Goal: Transaction & Acquisition: Purchase product/service

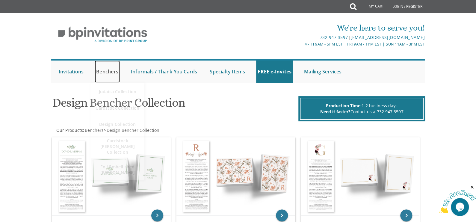
click at [107, 72] on link "Benchers" at bounding box center [107, 71] width 25 height 22
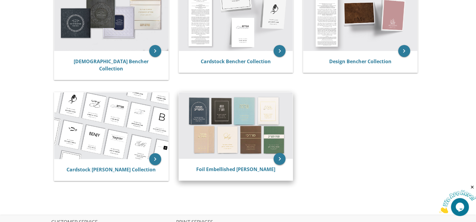
scroll to position [90, 0]
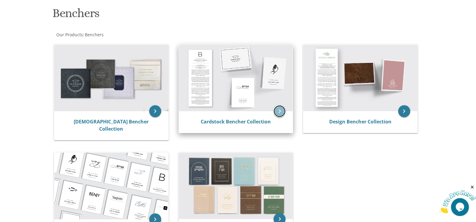
click at [281, 111] on icon "keyboard_arrow_right" at bounding box center [279, 111] width 12 height 12
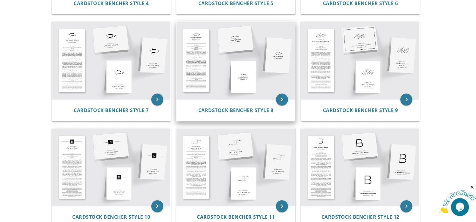
scroll to position [239, 0]
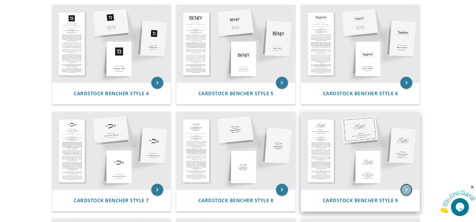
click at [404, 189] on icon "keyboard_arrow_right" at bounding box center [406, 190] width 12 height 12
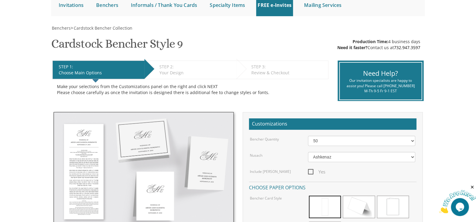
scroll to position [90, 0]
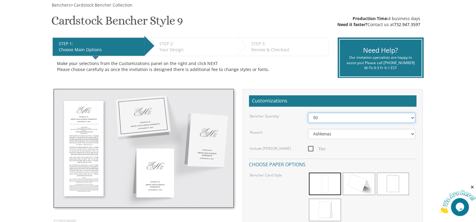
click at [413, 118] on select "50 60 70 80 90 100 125 150 175 200 225 250 275 300 325 350 375 400 425 450 475 …" at bounding box center [361, 118] width 107 height 10
select select "250"
click at [308, 113] on select "50 60 70 80 90 100 125 150 175 200 225 250 275 300 325 350 375 400 425 450 475 …" at bounding box center [361, 118] width 107 height 10
click at [311, 148] on span "Yes" at bounding box center [316, 148] width 17 height 7
click at [311, 148] on input "Yes" at bounding box center [310, 148] width 4 height 4
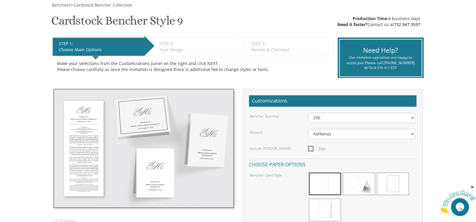
checkbox input "true"
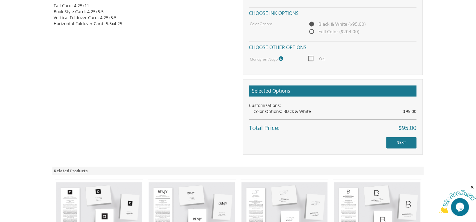
scroll to position [329, 0]
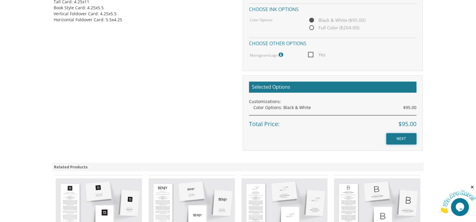
click at [404, 137] on input "NEXT" at bounding box center [401, 138] width 30 height 11
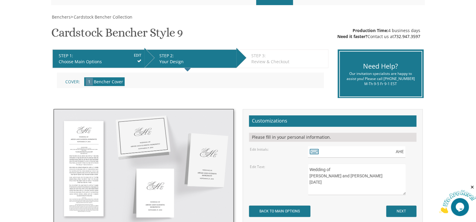
scroll to position [90, 0]
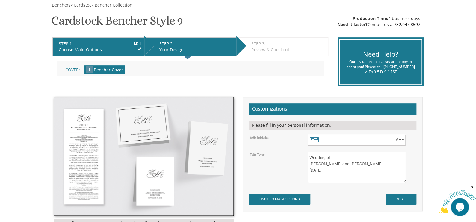
drag, startPoint x: 394, startPoint y: 138, endPoint x: 409, endPoint y: 139, distance: 14.7
click at [409, 139] on div "AHE" at bounding box center [361, 140] width 107 height 12
type input "GSH"
drag, startPoint x: 364, startPoint y: 163, endPoint x: 304, endPoint y: 165, distance: 60.2
click at [304, 165] on div "Wedding of Aryeh and Elisheva Horowitz November 29, 2018" at bounding box center [361, 166] width 116 height 31
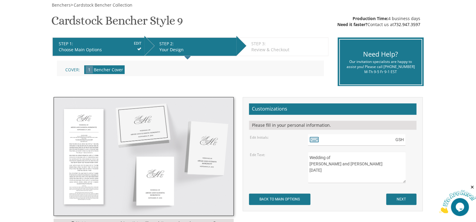
drag, startPoint x: 326, startPoint y: 169, endPoint x: 306, endPoint y: 169, distance: 19.8
click at [306, 169] on div "Wedding of Aryeh and Elisheva Horowitz November 29, 2018" at bounding box center [361, 166] width 116 height 31
type textarea "Wedding of Gila and Hirshy Schiffenbauer September 3, 2025"
click at [398, 201] on input "NEXT" at bounding box center [401, 198] width 30 height 11
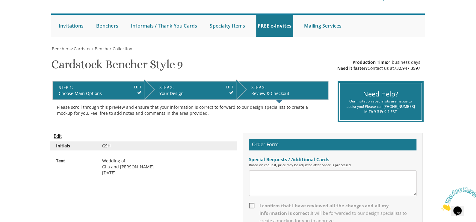
scroll to position [90, 0]
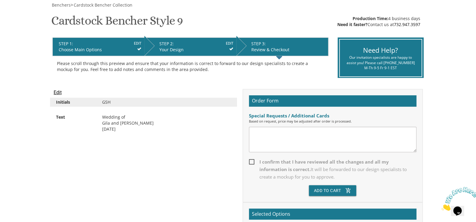
click at [253, 161] on span "I confirm that I have reviewed all the changes and all my information is correc…" at bounding box center [332, 169] width 167 height 22
click at [253, 161] on input "I confirm that I have reviewed all the changes and all my information is correc…" at bounding box center [251, 161] width 4 height 4
checkbox input "true"
click at [334, 189] on button "Add To Cart add_shopping_cart" at bounding box center [332, 190] width 47 height 11
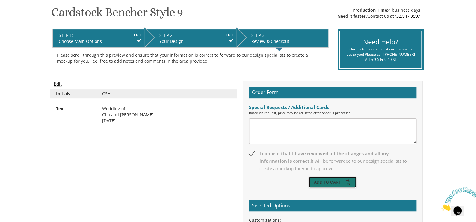
scroll to position [127, 0]
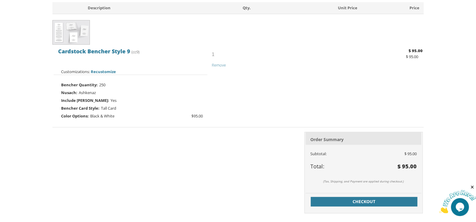
scroll to position [150, 0]
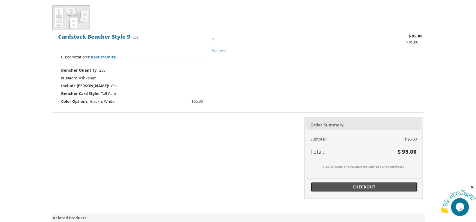
click at [375, 187] on span "Checkout" at bounding box center [363, 187] width 99 height 6
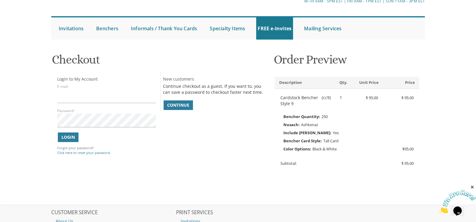
scroll to position [60, 0]
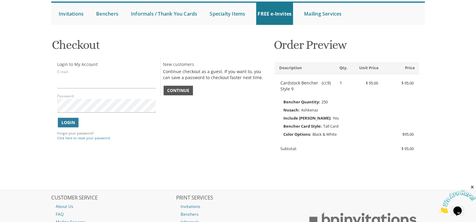
click at [182, 90] on span "Continue" at bounding box center [178, 90] width 22 height 6
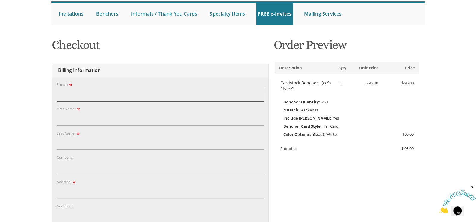
click at [122, 92] on input "E-mail:" at bounding box center [160, 94] width 207 height 14
type input "bschiffenbauer@yahoo.com"
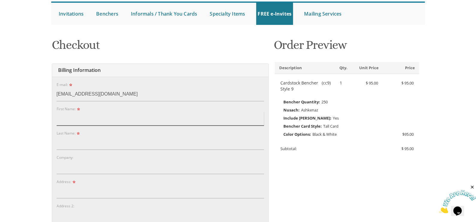
type input "Benzion"
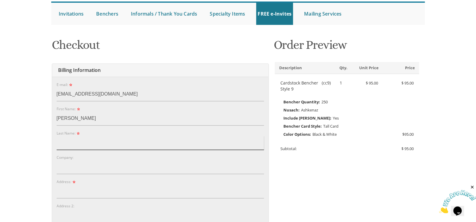
type input "Schiffenbauer"
type input "2710 Avenue M, 271"
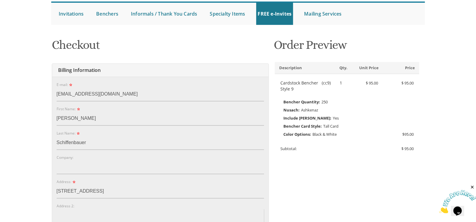
type input "271"
type input "Brooklyn"
type input "11210"
select select "NY"
type input "7182583055"
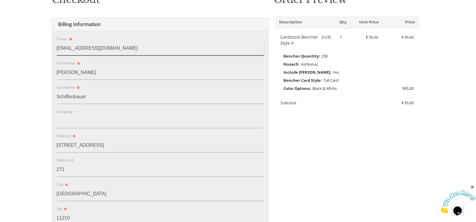
scroll to position [119, 0]
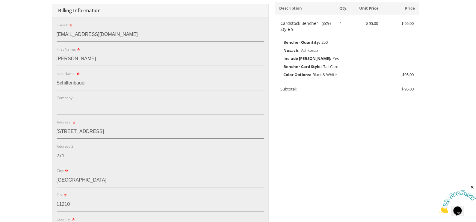
drag, startPoint x: 99, startPoint y: 132, endPoint x: 92, endPoint y: 128, distance: 8.0
click at [92, 128] on input "2710 Avenue M, 271" at bounding box center [160, 132] width 207 height 14
type input "2710 Avenue M,"
drag, startPoint x: 68, startPoint y: 154, endPoint x: 47, endPoint y: 154, distance: 21.6
click at [49, 157] on div "You are currently editing Order #. To place a new order you must exit editing m…" at bounding box center [237, 188] width 383 height 429
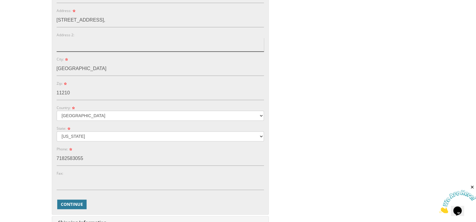
scroll to position [269, 0]
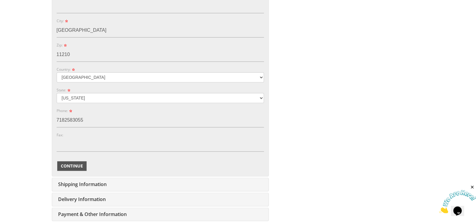
click at [80, 166] on span "Continue" at bounding box center [72, 166] width 22 height 6
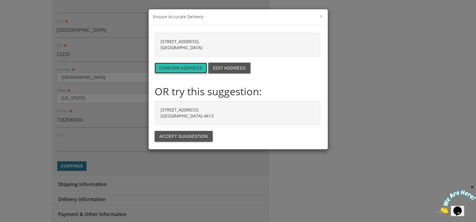
click at [179, 67] on button "Confirm address" at bounding box center [180, 68] width 53 height 11
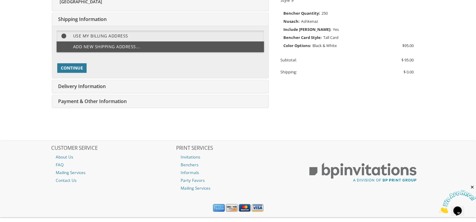
scroll to position [150, 0]
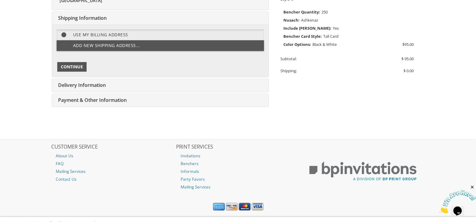
click at [78, 66] on span "Continue" at bounding box center [72, 67] width 22 height 6
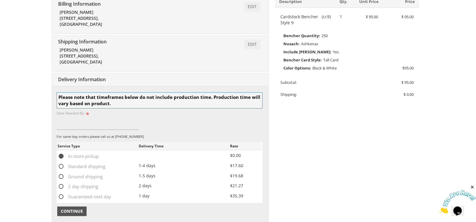
scroll to position [127, 0]
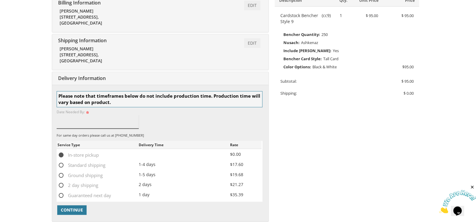
click at [75, 121] on input at bounding box center [98, 122] width 82 height 14
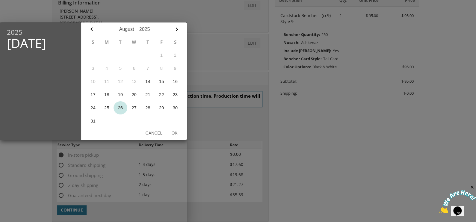
click at [120, 107] on button "26" at bounding box center [120, 107] width 14 height 13
click at [173, 133] on button "Ok" at bounding box center [174, 133] width 15 height 11
type input "Aug 26, 2025"
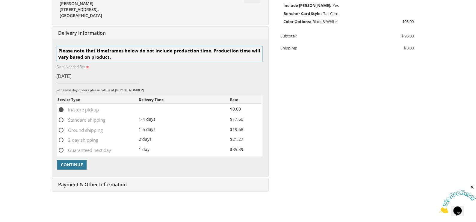
scroll to position [187, 0]
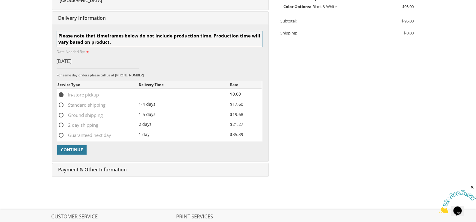
click at [60, 122] on span "2 day shipping" at bounding box center [77, 124] width 41 height 7
click at [60, 122] on input "2 day shipping" at bounding box center [59, 124] width 4 height 4
radio input "true"
click at [76, 148] on span "Continue" at bounding box center [72, 150] width 22 height 6
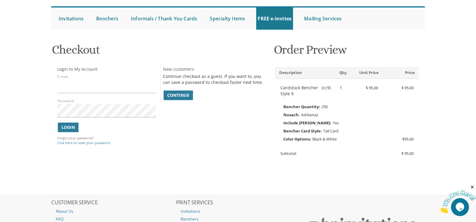
scroll to position [85, 0]
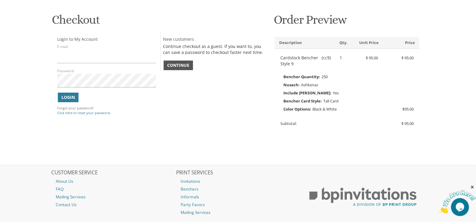
click at [174, 65] on span "Continue" at bounding box center [178, 65] width 22 height 6
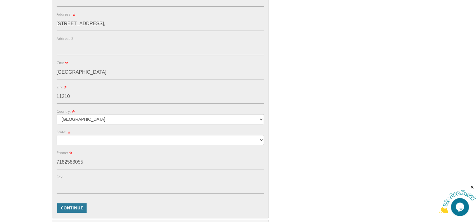
scroll to position [235, 0]
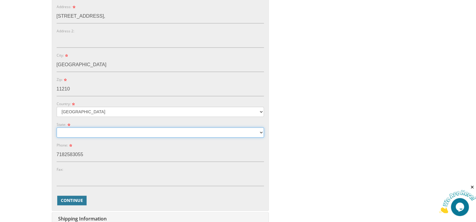
click at [236, 133] on select "Alabama Alaska Guam" at bounding box center [160, 132] width 207 height 10
select select "NY"
click at [57, 127] on select "Alabama Alaska Guam" at bounding box center [160, 132] width 207 height 10
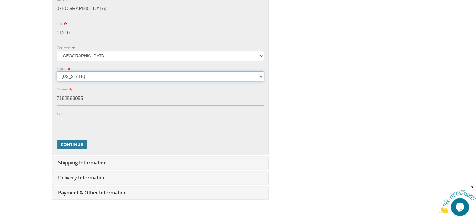
scroll to position [295, 0]
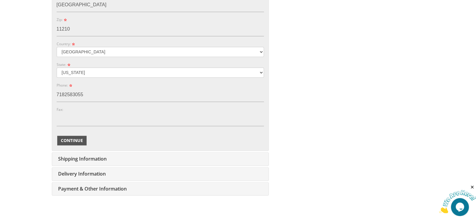
click at [67, 141] on span "Continue" at bounding box center [72, 140] width 22 height 6
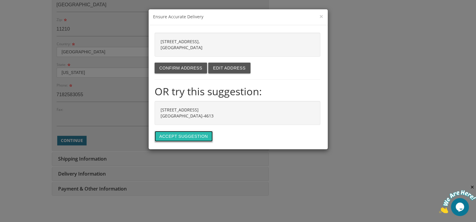
click at [184, 136] on button "Accept suggestion" at bounding box center [183, 136] width 58 height 11
type input "2710 AVENUE M"
type input "BROOKLYN"
type input "11210-4613"
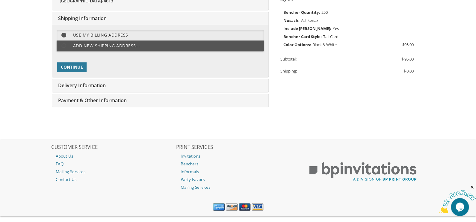
scroll to position [150, 0]
click at [70, 66] on span "Continue" at bounding box center [72, 67] width 22 height 6
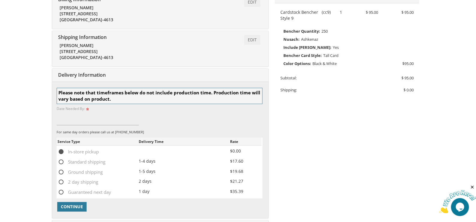
scroll to position [127, 0]
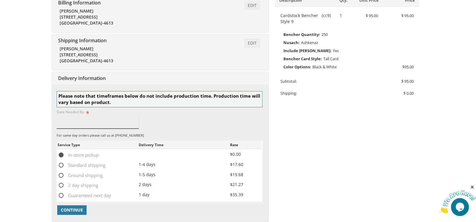
click at [79, 118] on input at bounding box center [98, 122] width 82 height 14
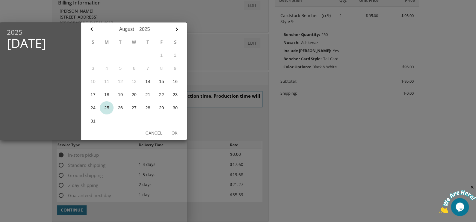
click at [108, 107] on button "25" at bounding box center [107, 107] width 14 height 13
click at [174, 131] on button "Ok" at bounding box center [174, 133] width 15 height 11
type input "Aug 25, 2025"
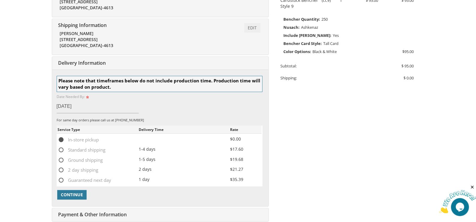
scroll to position [187, 0]
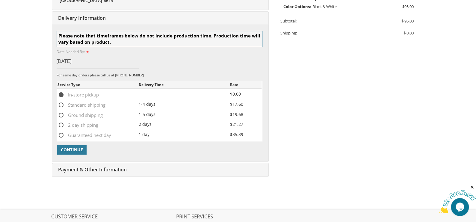
click at [60, 123] on span "2 day shipping" at bounding box center [77, 124] width 41 height 7
click at [60, 123] on input "2 day shipping" at bounding box center [59, 124] width 4 height 4
radio input "true"
click at [73, 151] on span "Continue" at bounding box center [72, 150] width 22 height 6
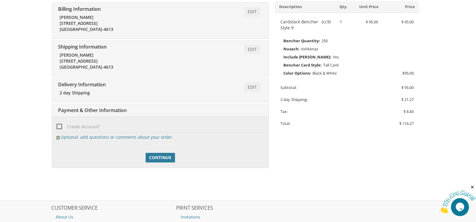
scroll to position [131, 0]
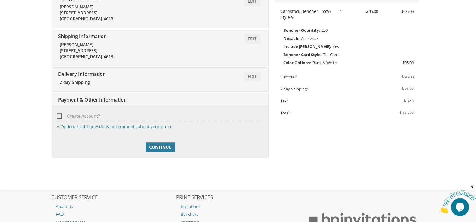
click at [58, 116] on span "Create Account?" at bounding box center [78, 115] width 43 height 7
click at [58, 116] on input "Create Account?" at bounding box center [59, 115] width 4 height 4
checkbox input "true"
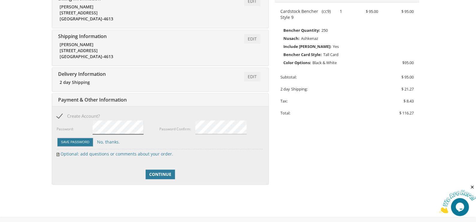
click at [78, 125] on div "Password:" at bounding box center [108, 128] width 103 height 17
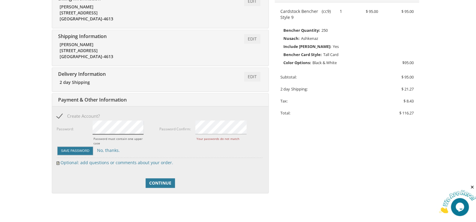
click at [68, 123] on div "Password: Password must contain one upper case" at bounding box center [108, 133] width 103 height 26
click at [178, 127] on div "Password Confirm:" at bounding box center [210, 128] width 103 height 17
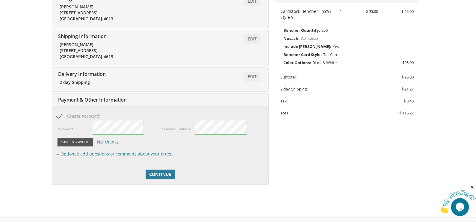
click at [69, 141] on button "Save Password" at bounding box center [75, 142] width 36 height 9
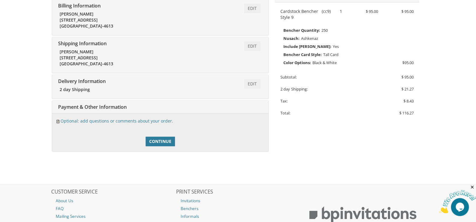
scroll to position [139, 0]
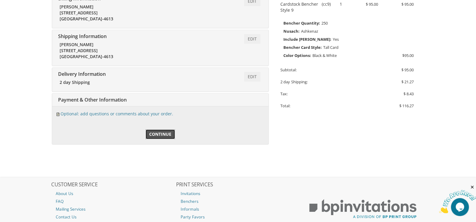
click at [157, 133] on span "Continue" at bounding box center [160, 134] width 22 height 6
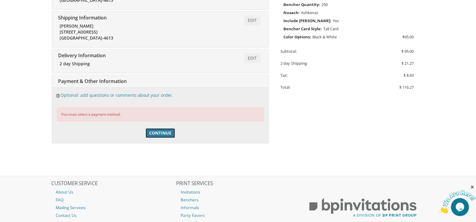
scroll to position [180, 0]
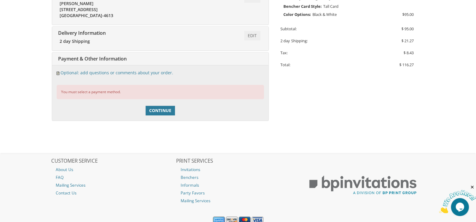
click at [116, 92] on div "You must select a payment method." at bounding box center [160, 92] width 207 height 14
click at [139, 59] on div "Edit Payment & Other Information" at bounding box center [160, 58] width 216 height 13
click at [163, 111] on span "Continue" at bounding box center [160, 110] width 22 height 6
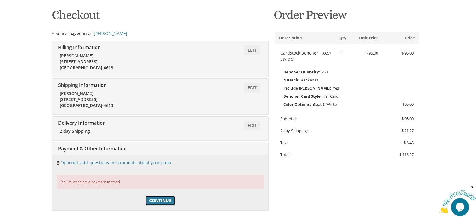
scroll to position [90, 0]
click at [29, 155] on body "My Cart 1 Total: $ 116.27 $ 116.27 Cardstock Bencher Style 9 Qty. 1" at bounding box center [238, 123] width 476 height 426
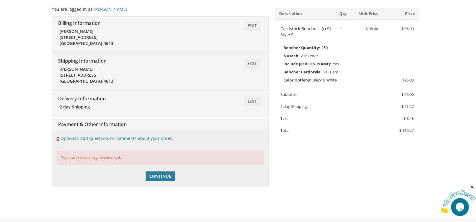
scroll to position [113, 0]
click at [117, 125] on span "Payment & Other Information" at bounding box center [92, 125] width 70 height 7
click at [101, 155] on div "You must select a payment method." at bounding box center [160, 158] width 207 height 14
click at [96, 160] on div "You must select a payment method." at bounding box center [160, 158] width 207 height 14
click at [113, 158] on div "You must select a payment method." at bounding box center [160, 158] width 207 height 14
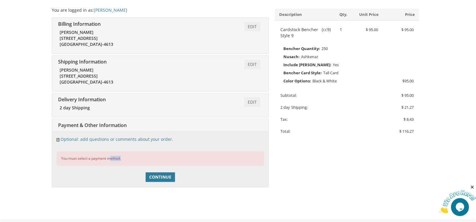
click at [113, 158] on div "You must select a payment method." at bounding box center [160, 158] width 207 height 14
click at [113, 156] on div "You must select a payment method." at bounding box center [160, 158] width 207 height 14
click at [113, 155] on div "You must select a payment method." at bounding box center [160, 158] width 207 height 14
click at [157, 174] on span "Continue" at bounding box center [160, 177] width 22 height 6
click at [157, 175] on span "Continue" at bounding box center [160, 177] width 22 height 6
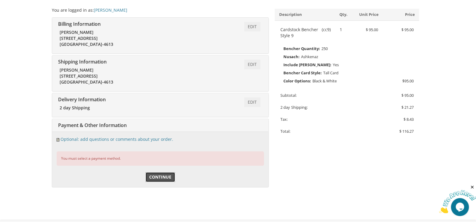
click at [157, 175] on span "Continue" at bounding box center [160, 177] width 22 height 6
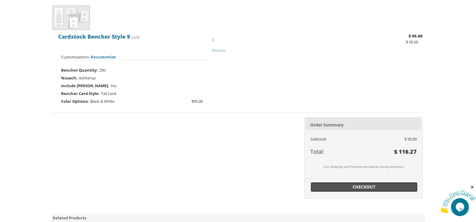
click at [362, 187] on span "Checkout" at bounding box center [363, 187] width 99 height 6
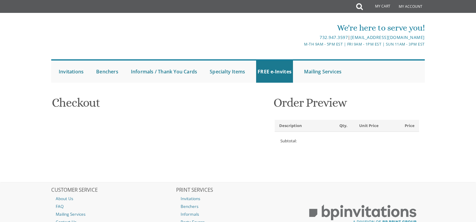
select select
type input "[PERSON_NAME]"
type input "Schiffenbauer"
type input "[STREET_ADDRESS]"
type input "[GEOGRAPHIC_DATA]"
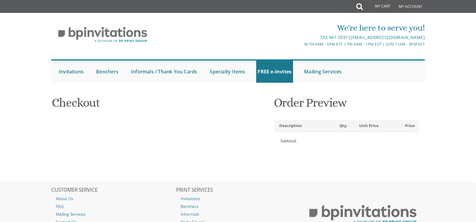
type input "11210-4613"
select select "US"
select select "NY"
type input "7182583055"
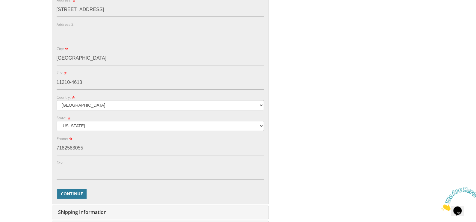
scroll to position [254, 0]
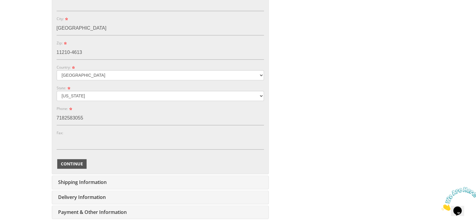
click at [69, 163] on span "Continue" at bounding box center [72, 164] width 22 height 6
